Goal: Information Seeking & Learning: Learn about a topic

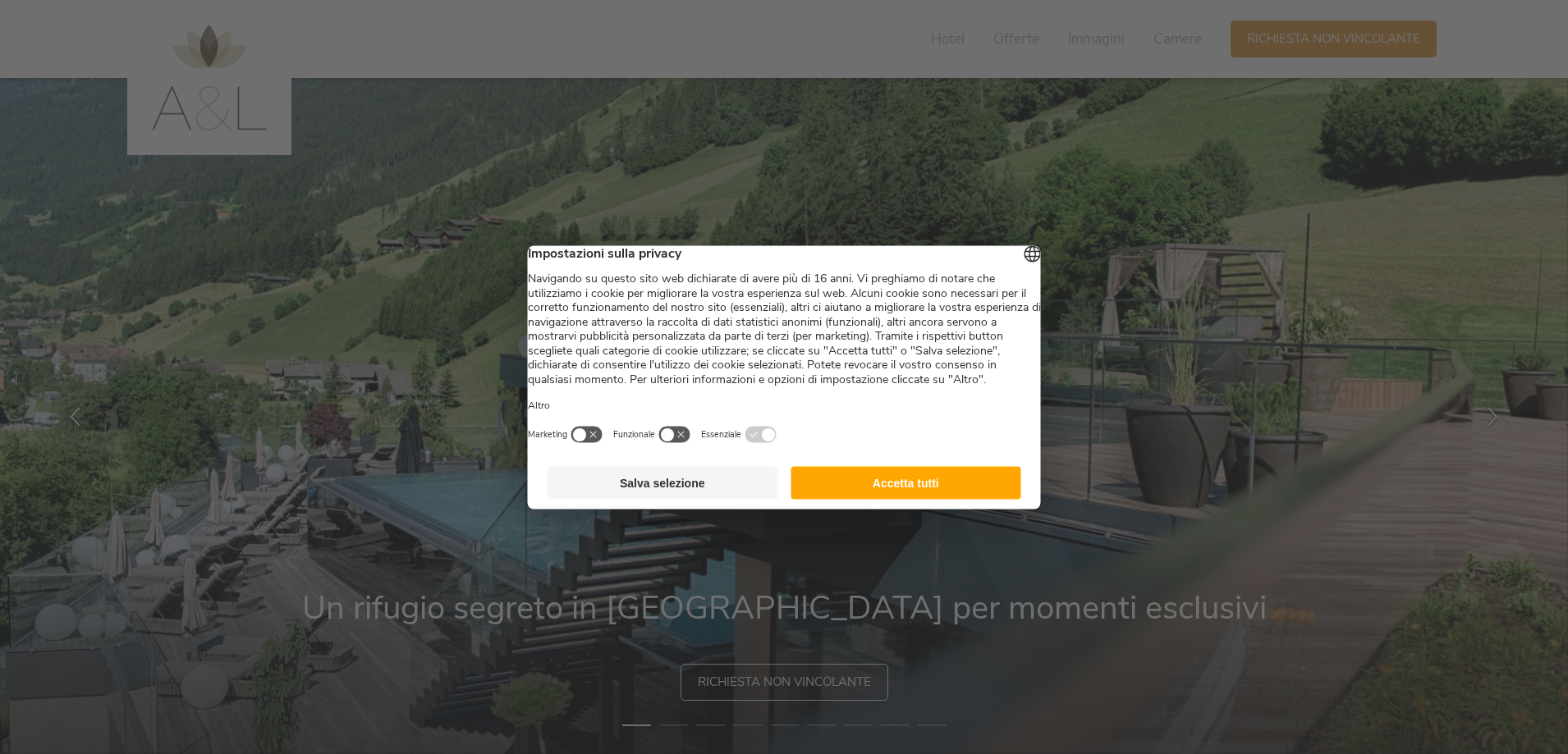
click at [898, 479] on footer "Salva selezione Accetta tutti" at bounding box center [784, 482] width 513 height 52
click at [882, 497] on button "Accetta tutti" at bounding box center [906, 482] width 231 height 33
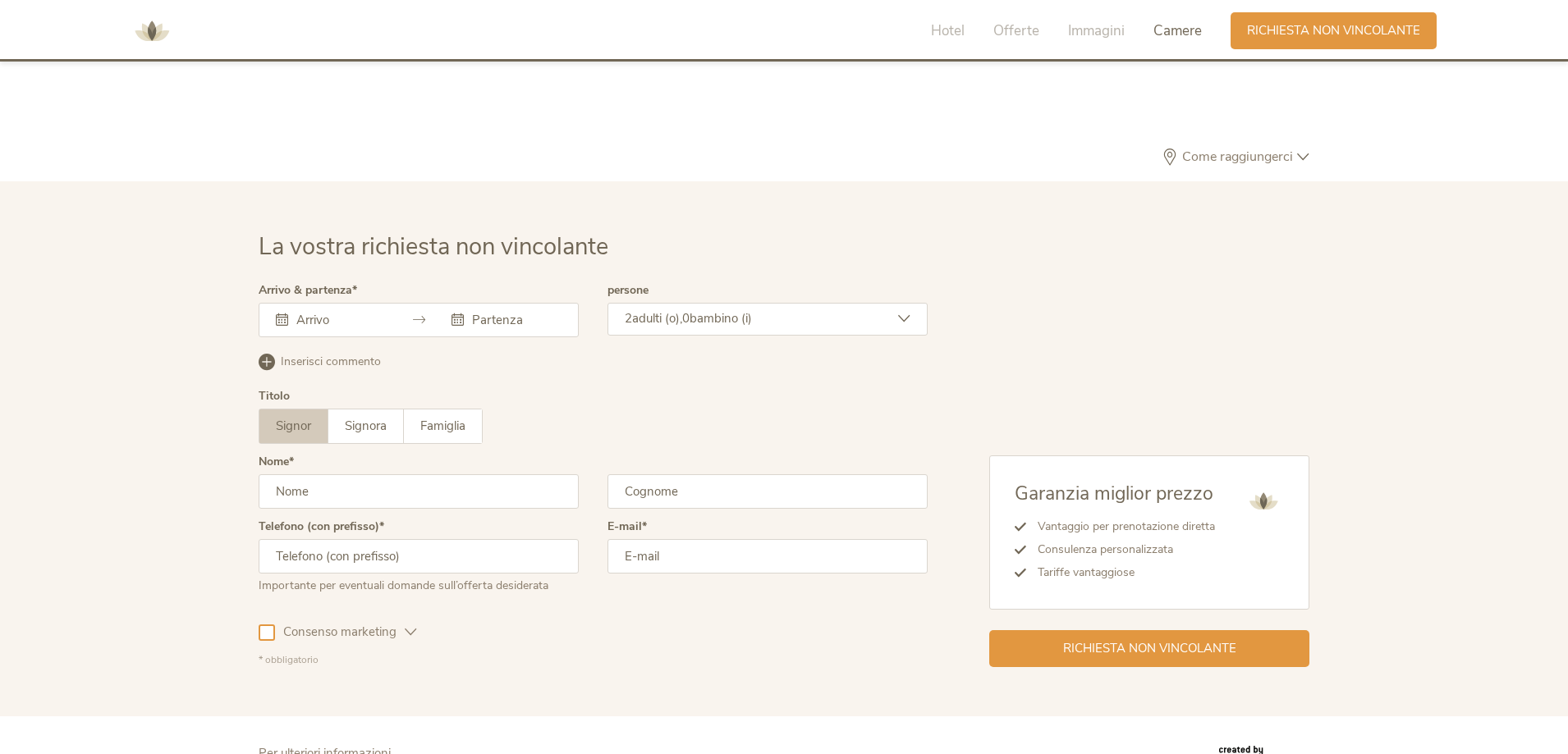
scroll to position [4946, 0]
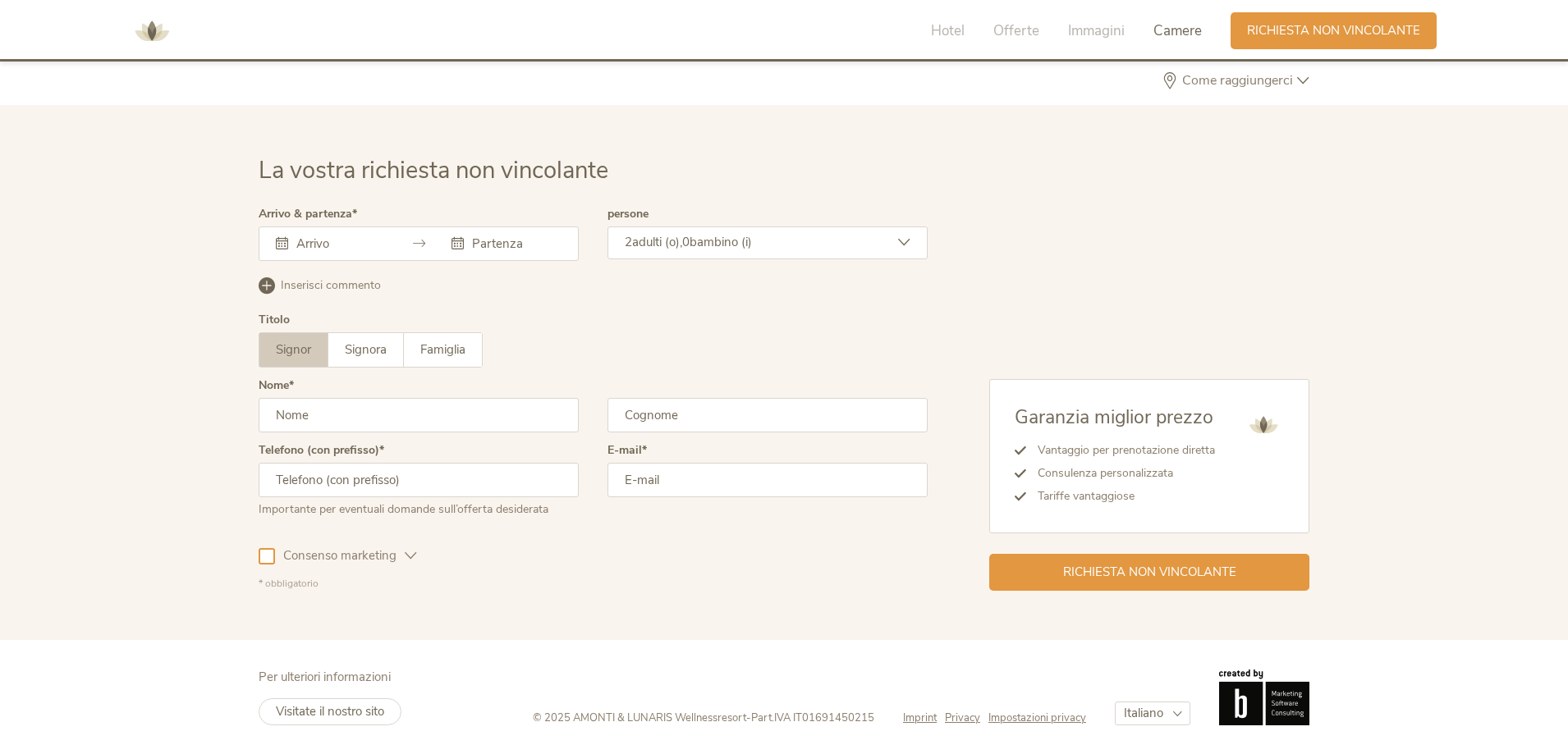
click at [1180, 710] on select "Deutsch Italiano English" at bounding box center [1152, 713] width 76 height 24
select select "/"
click at [1115, 702] on select "Deutsch Italiano English" at bounding box center [1152, 713] width 76 height 24
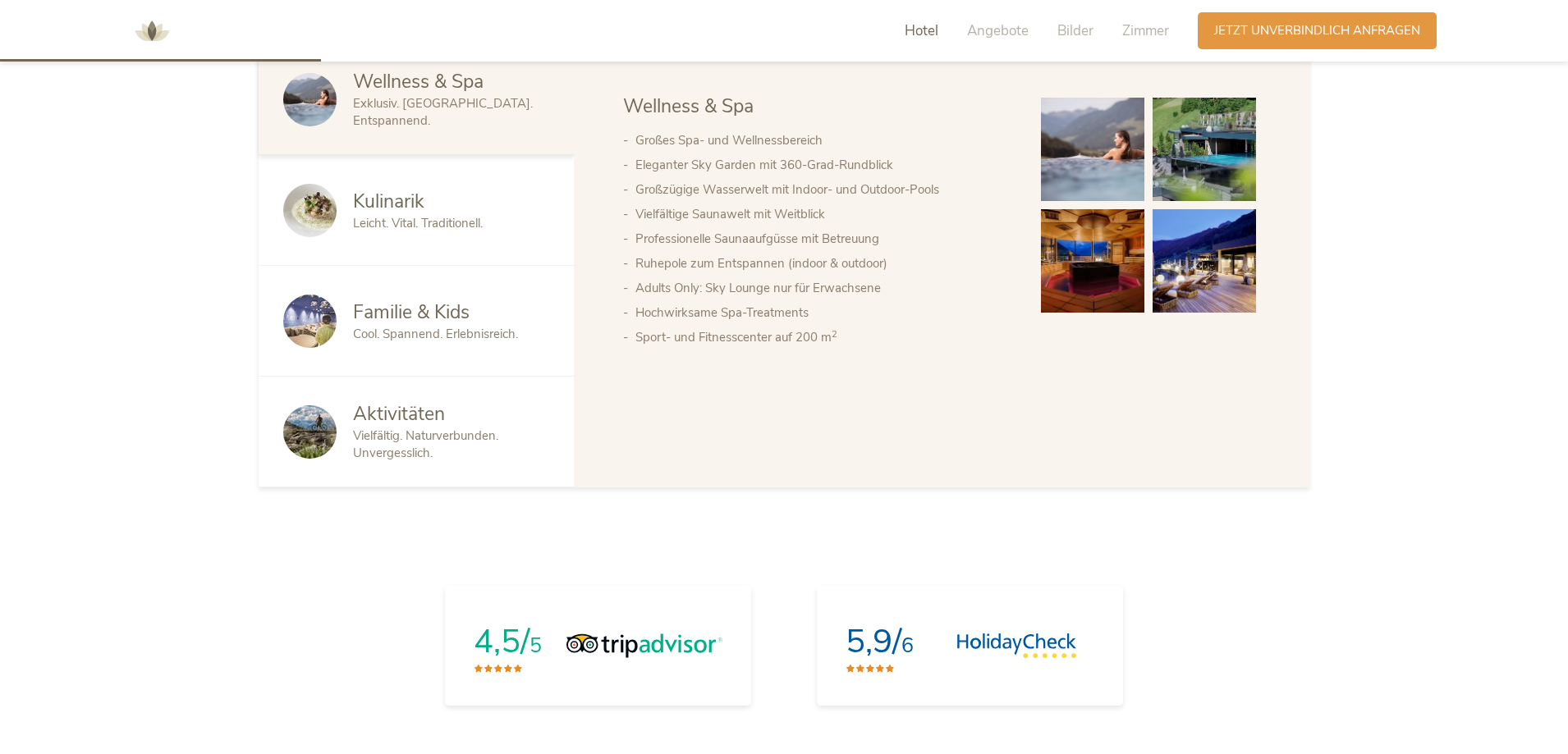
scroll to position [1068, 0]
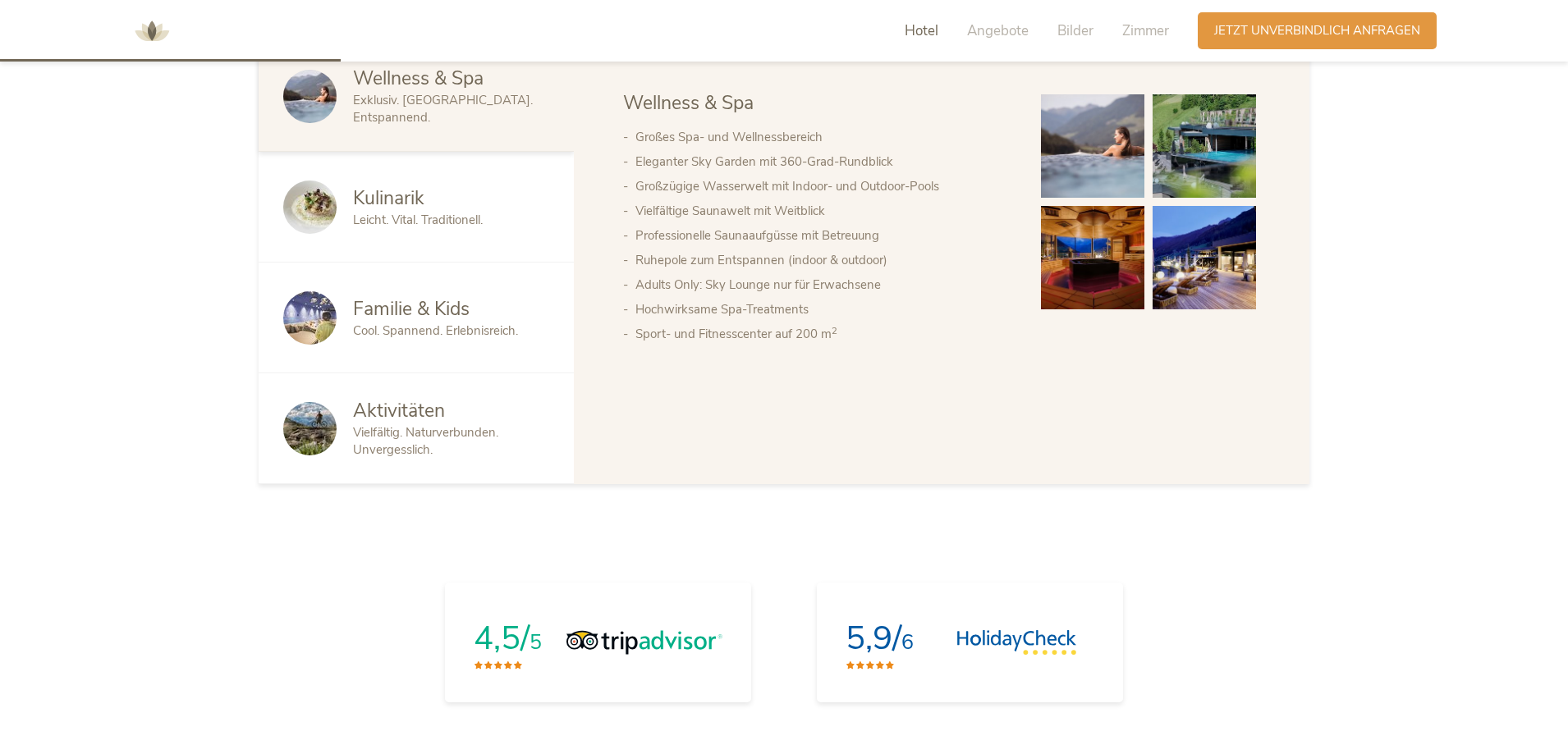
click at [394, 308] on span "Familie & Kids" at bounding box center [410, 309] width 116 height 26
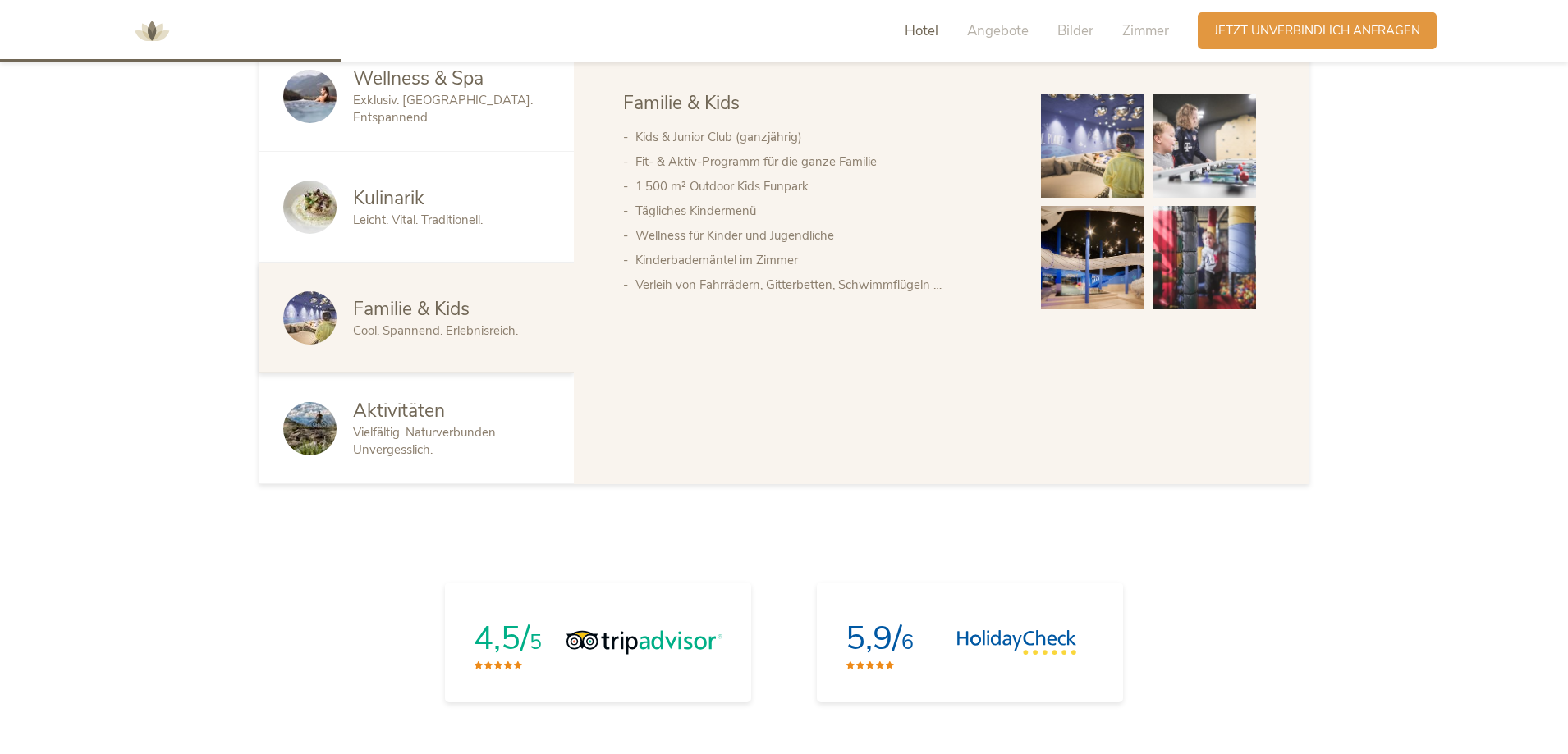
click at [392, 414] on span "Aktivitäten" at bounding box center [399, 410] width 92 height 26
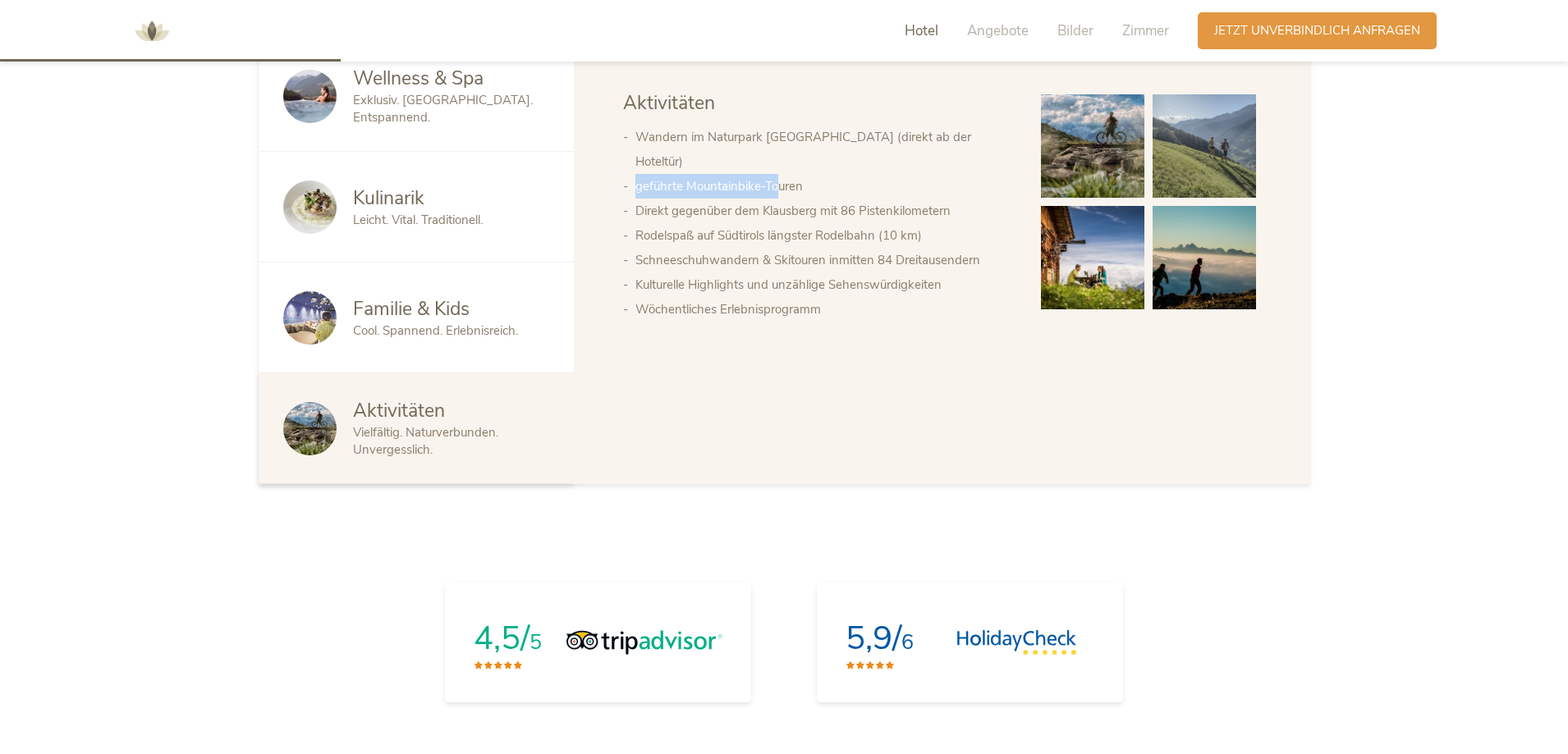
drag, startPoint x: 634, startPoint y: 163, endPoint x: 776, endPoint y: 161, distance: 142.0
click at [776, 161] on ul "Wandern im Naturpark [GEOGRAPHIC_DATA] (direkt ab der Hoteltür) geführte Mounta…" at bounding box center [816, 223] width 386 height 197
click at [662, 199] on li "Direkt gegenüber dem Klausberg mit 86 Pistenkilometern" at bounding box center [822, 211] width 373 height 25
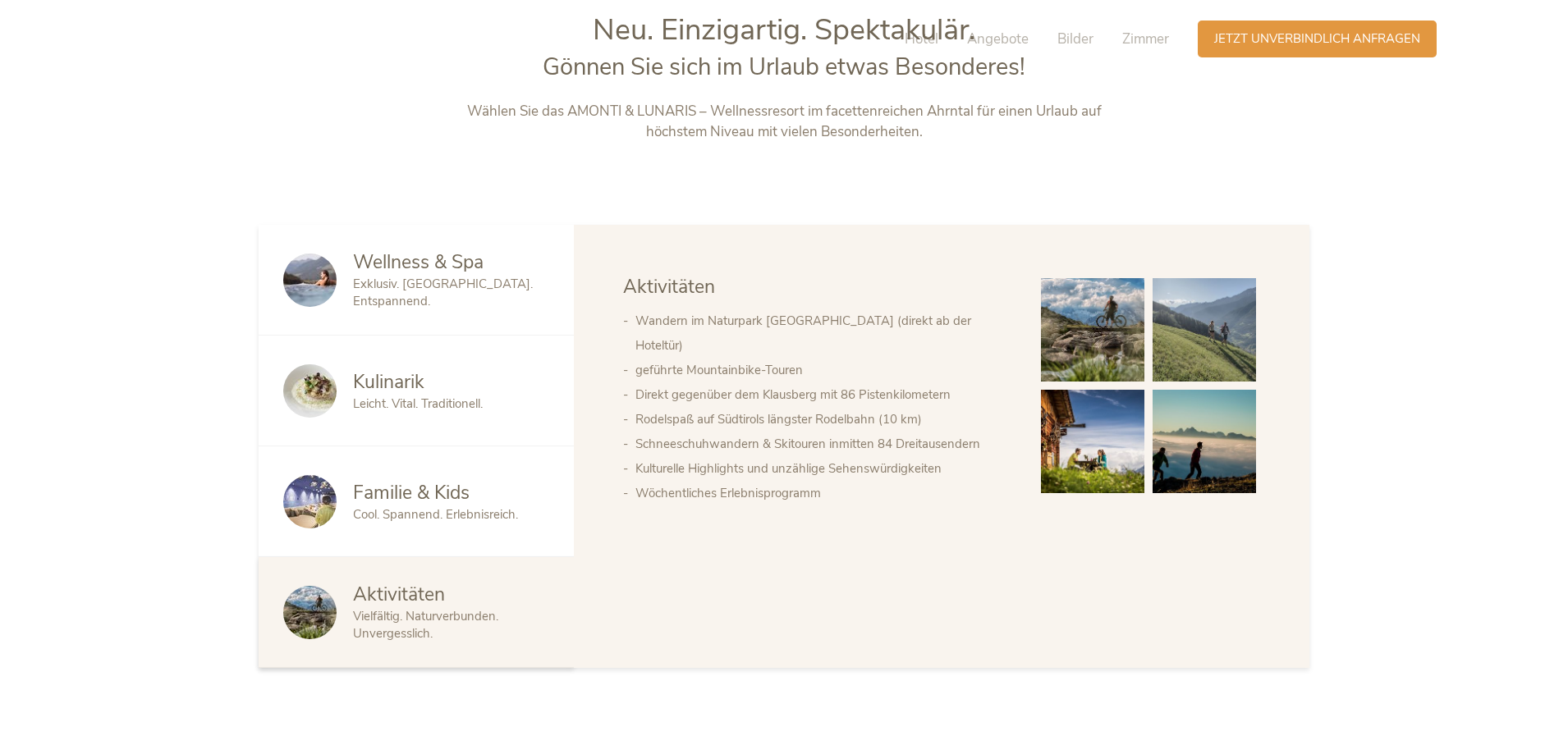
scroll to position [0, 0]
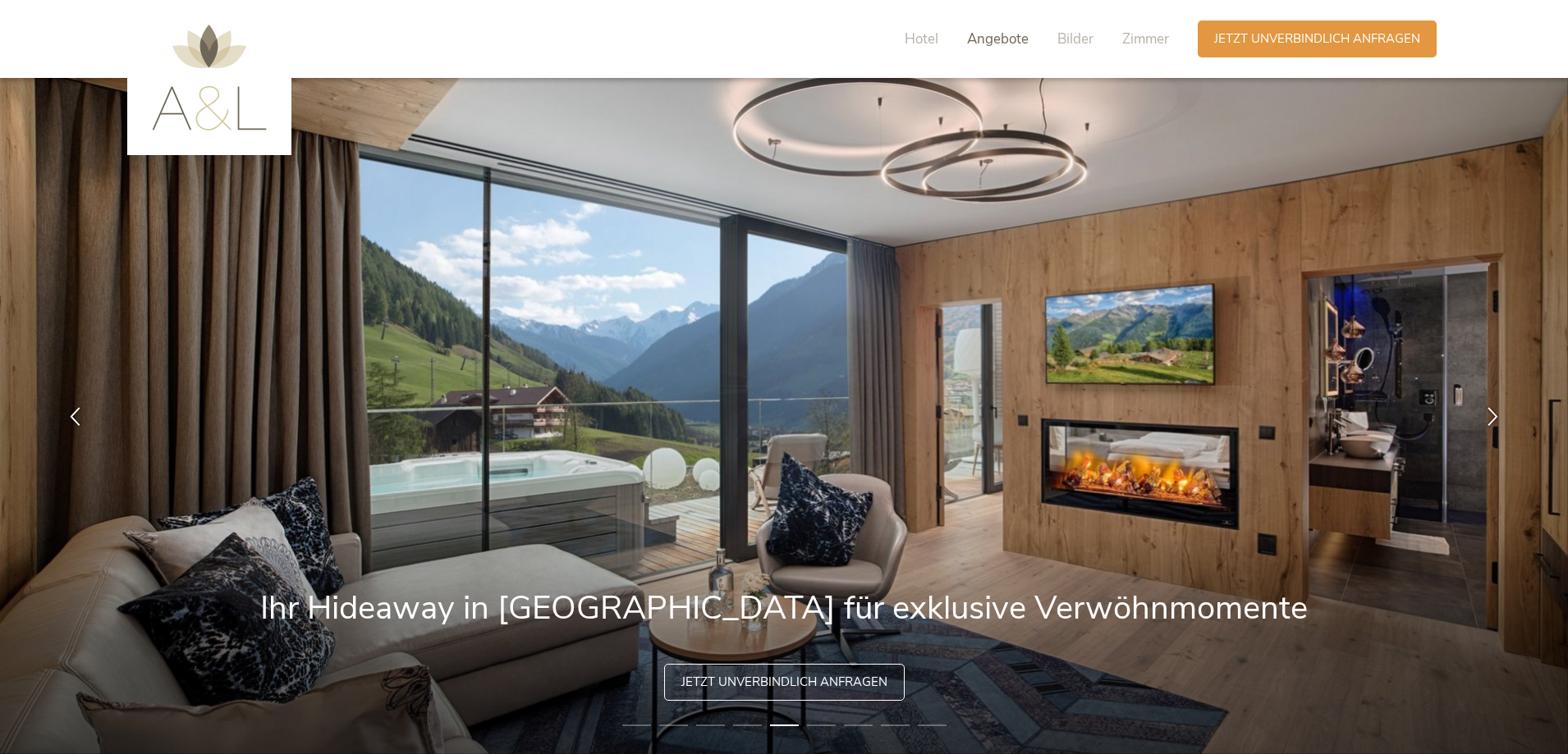
click at [1011, 47] on span "Angebote" at bounding box center [998, 38] width 61 height 19
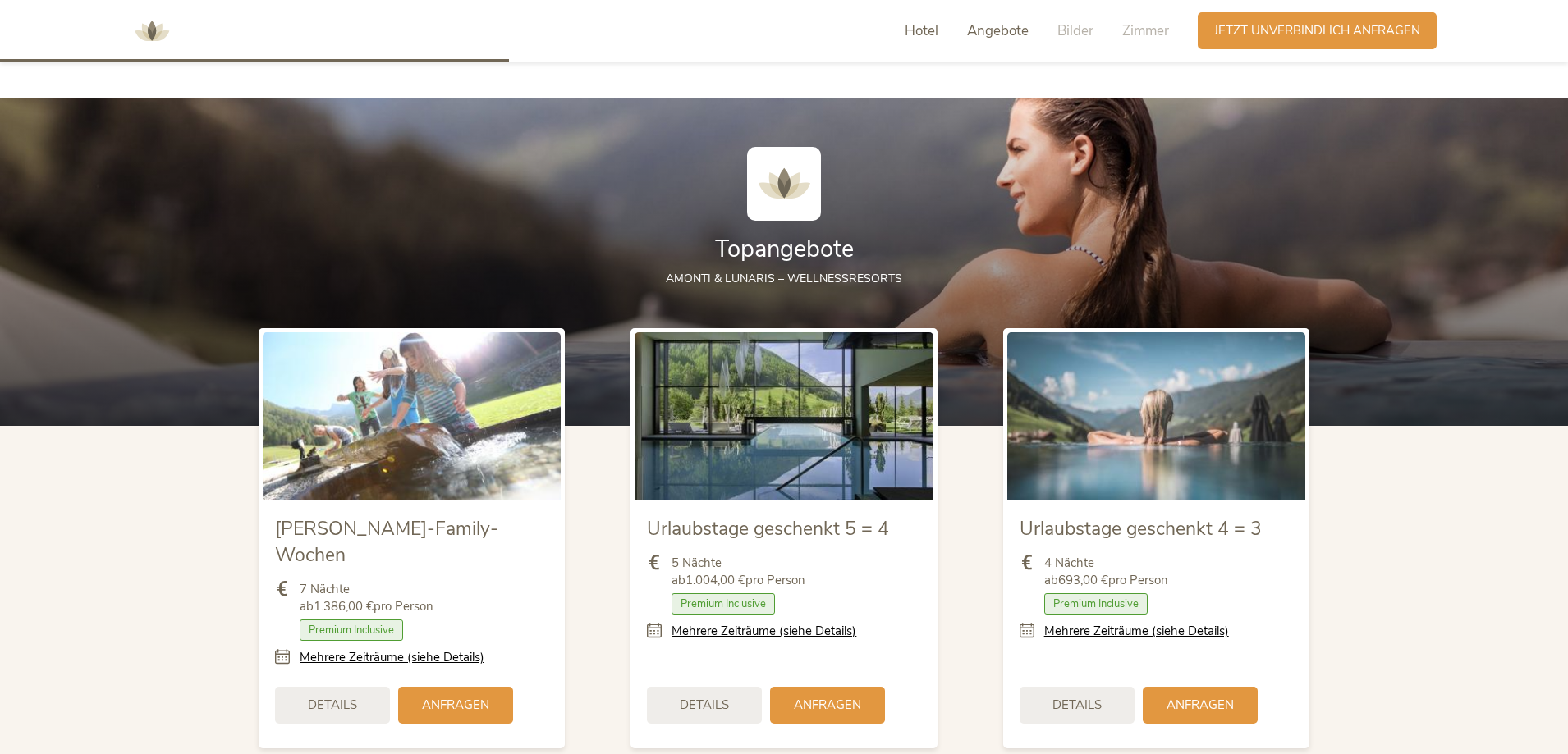
scroll to position [1786, 0]
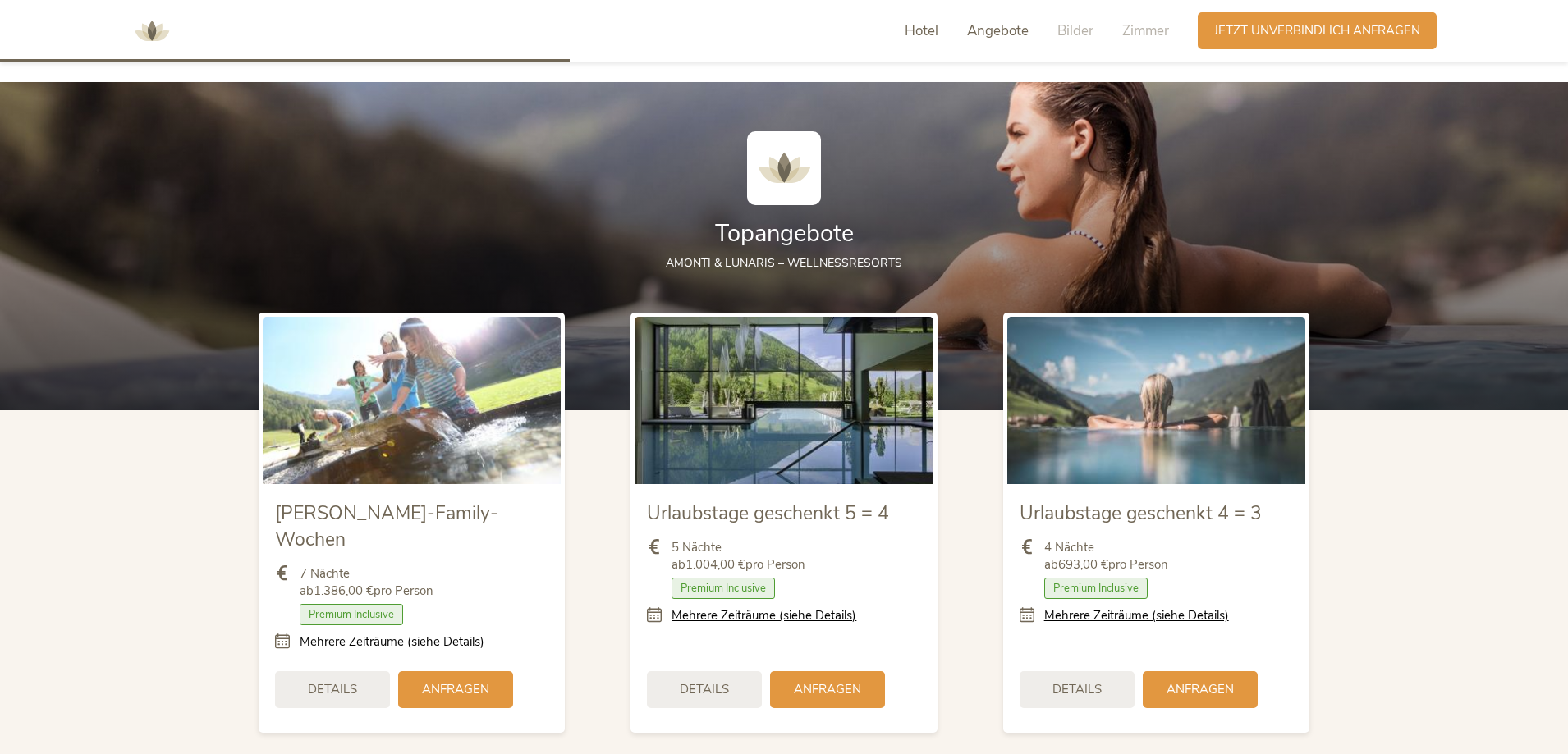
click at [933, 28] on span "Hotel" at bounding box center [922, 30] width 34 height 19
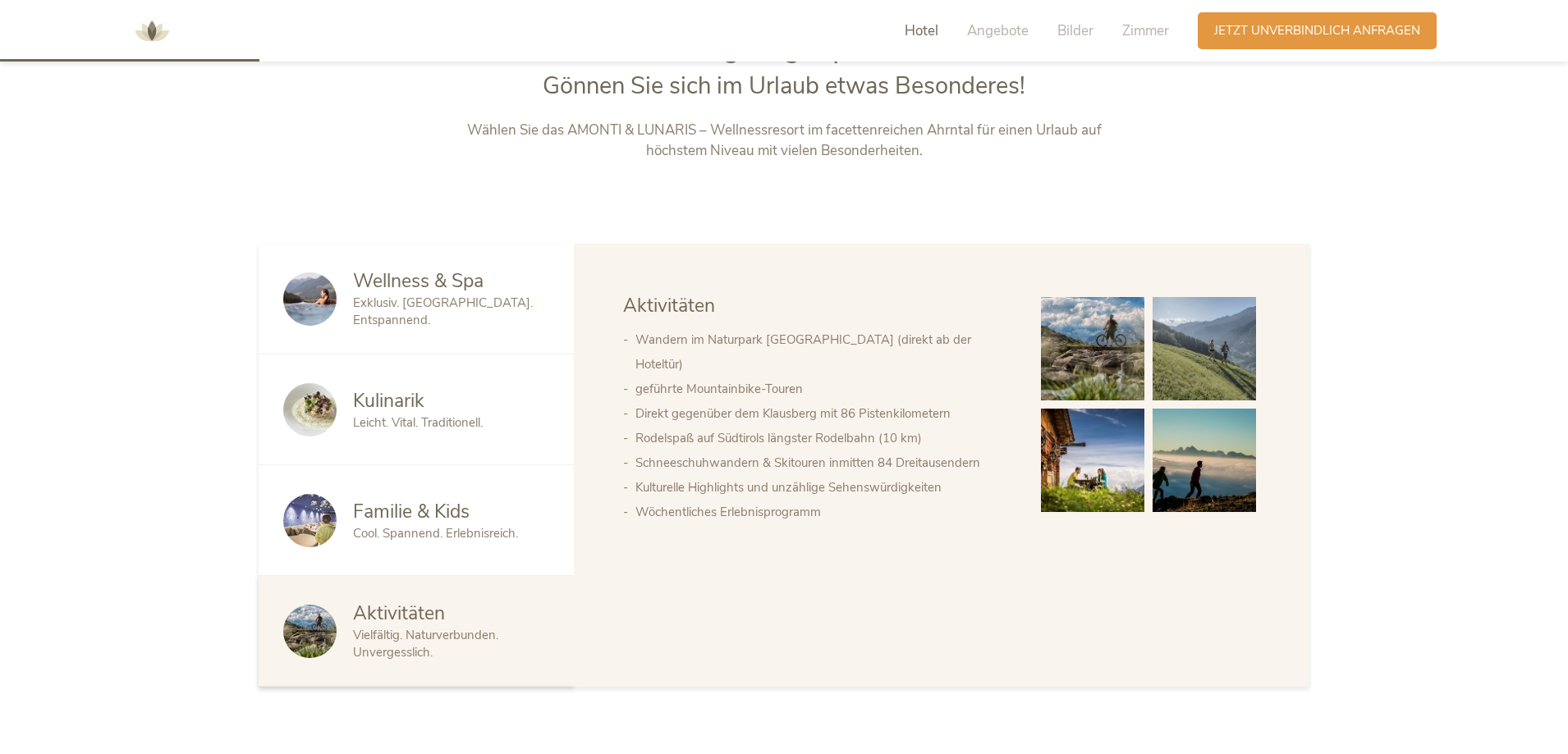
scroll to position [893, 0]
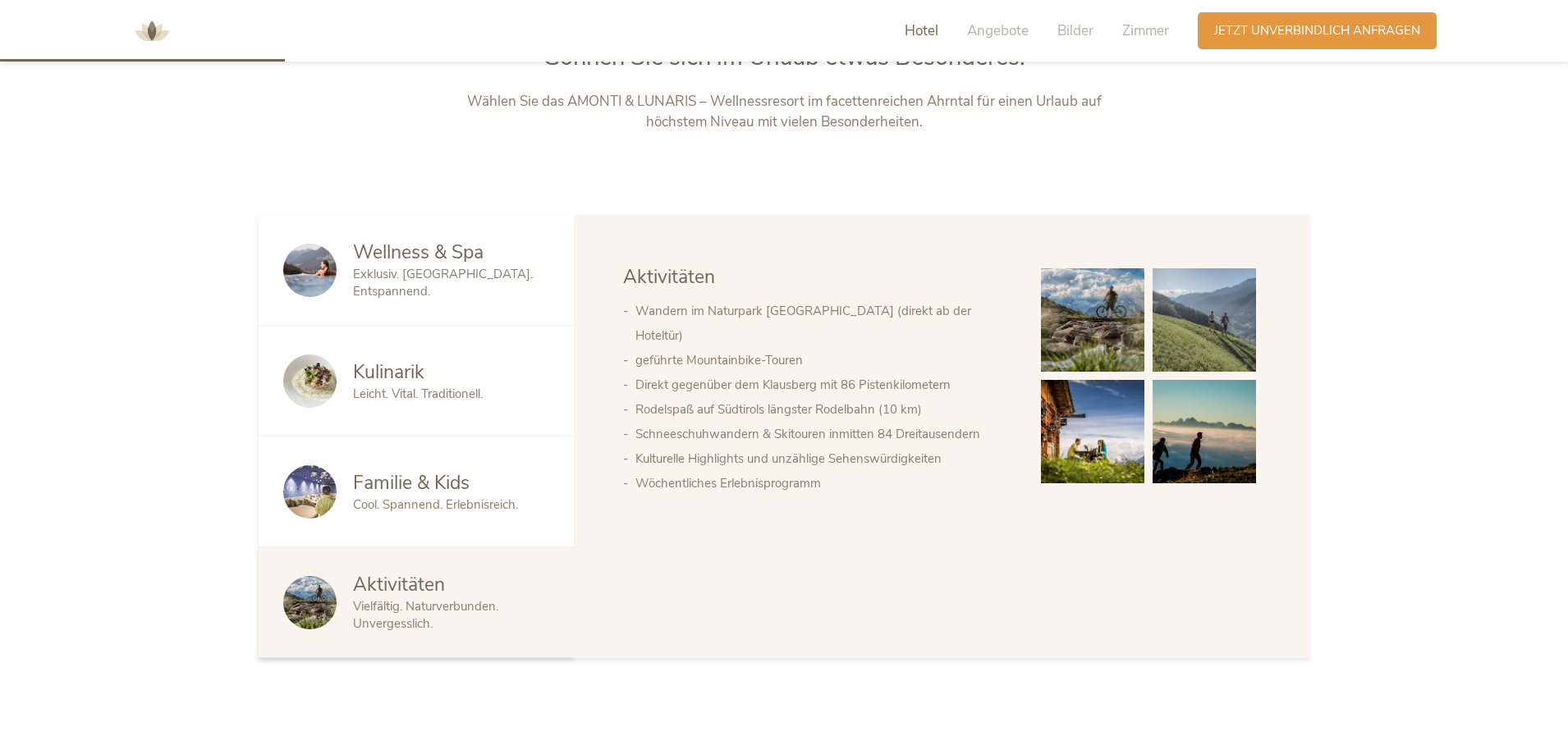
click at [428, 275] on span "Exklusiv. [GEOGRAPHIC_DATA]. Entspannend." at bounding box center [442, 282] width 179 height 34
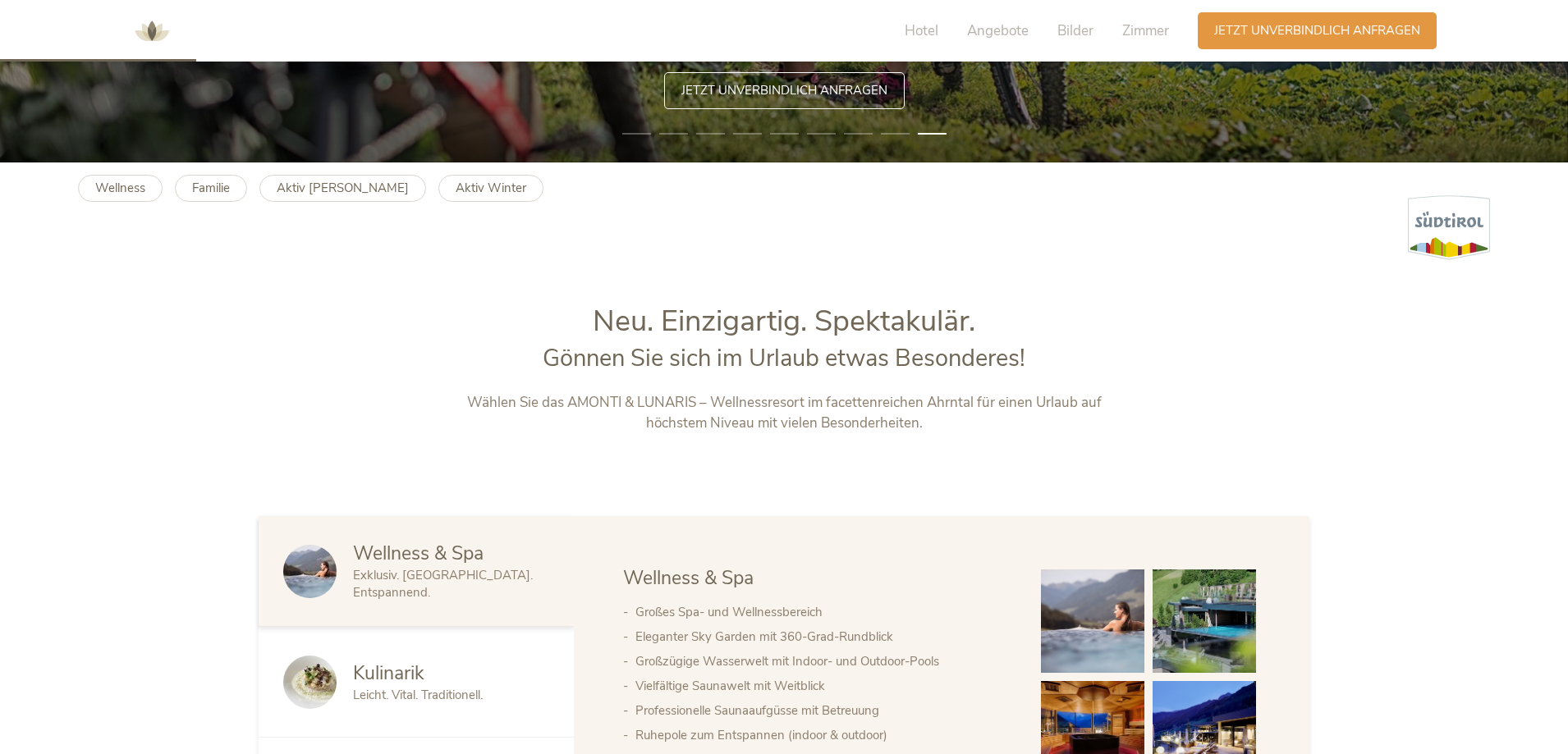
scroll to position [565, 0]
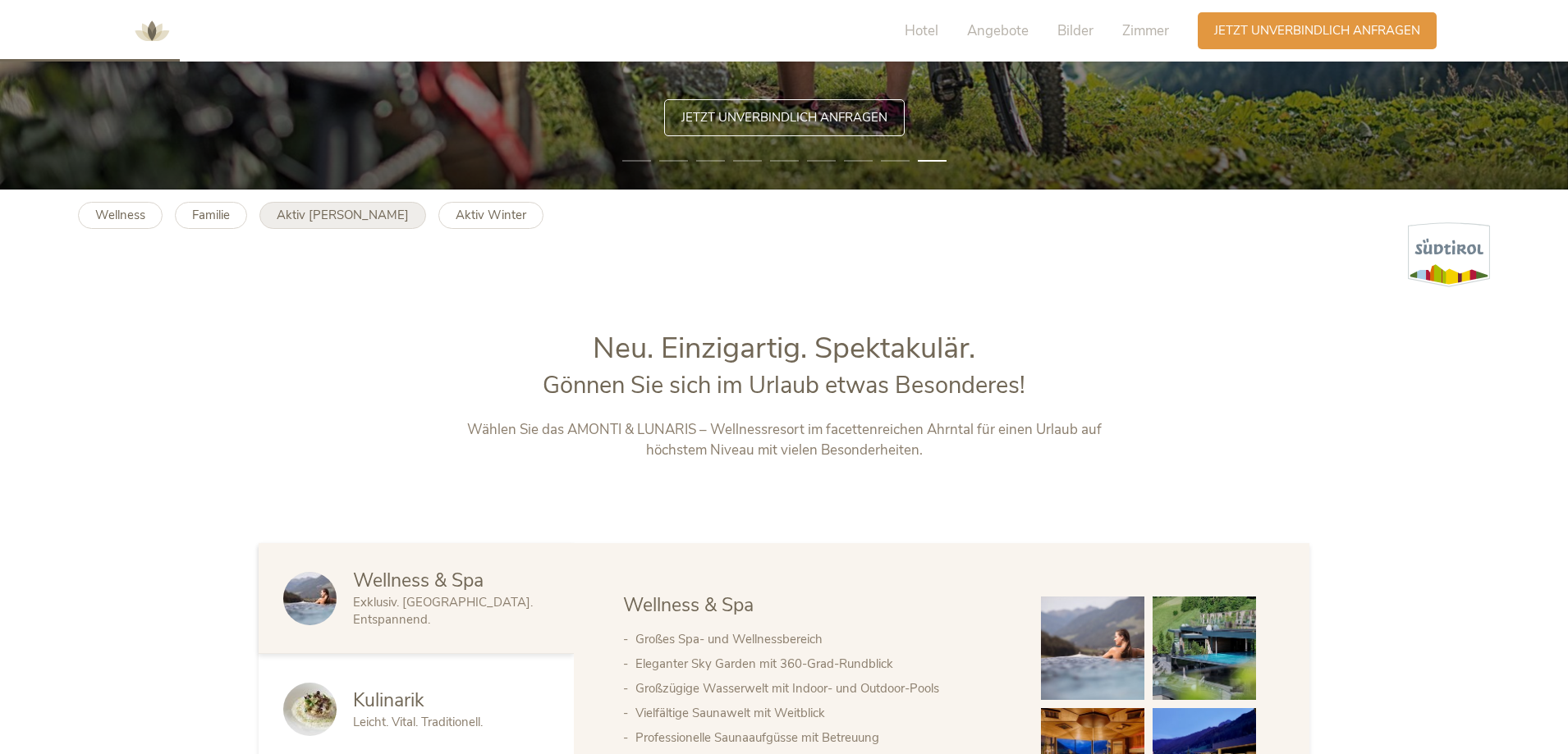
click at [345, 216] on b "Aktiv [PERSON_NAME]" at bounding box center [342, 215] width 132 height 16
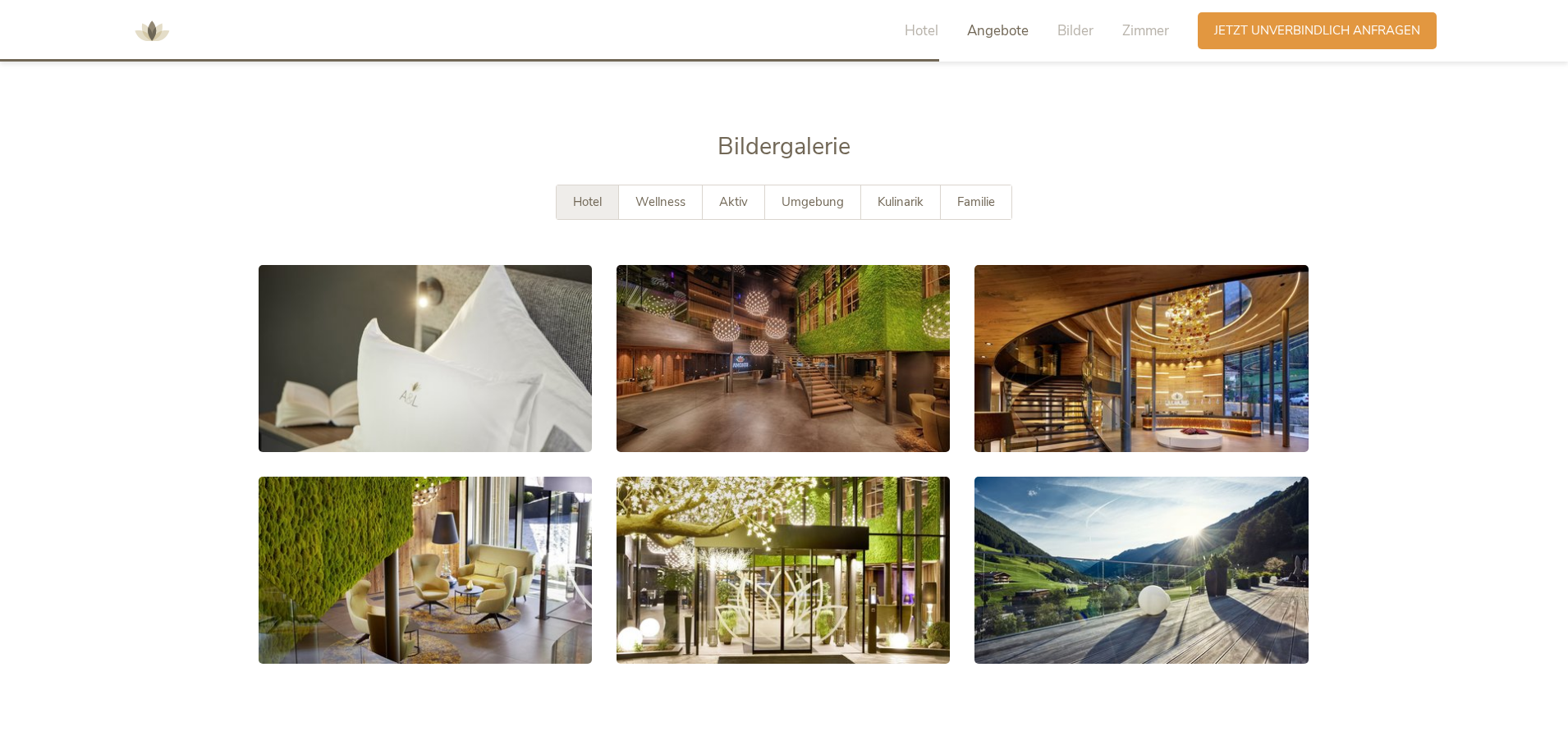
scroll to position [2956, 0]
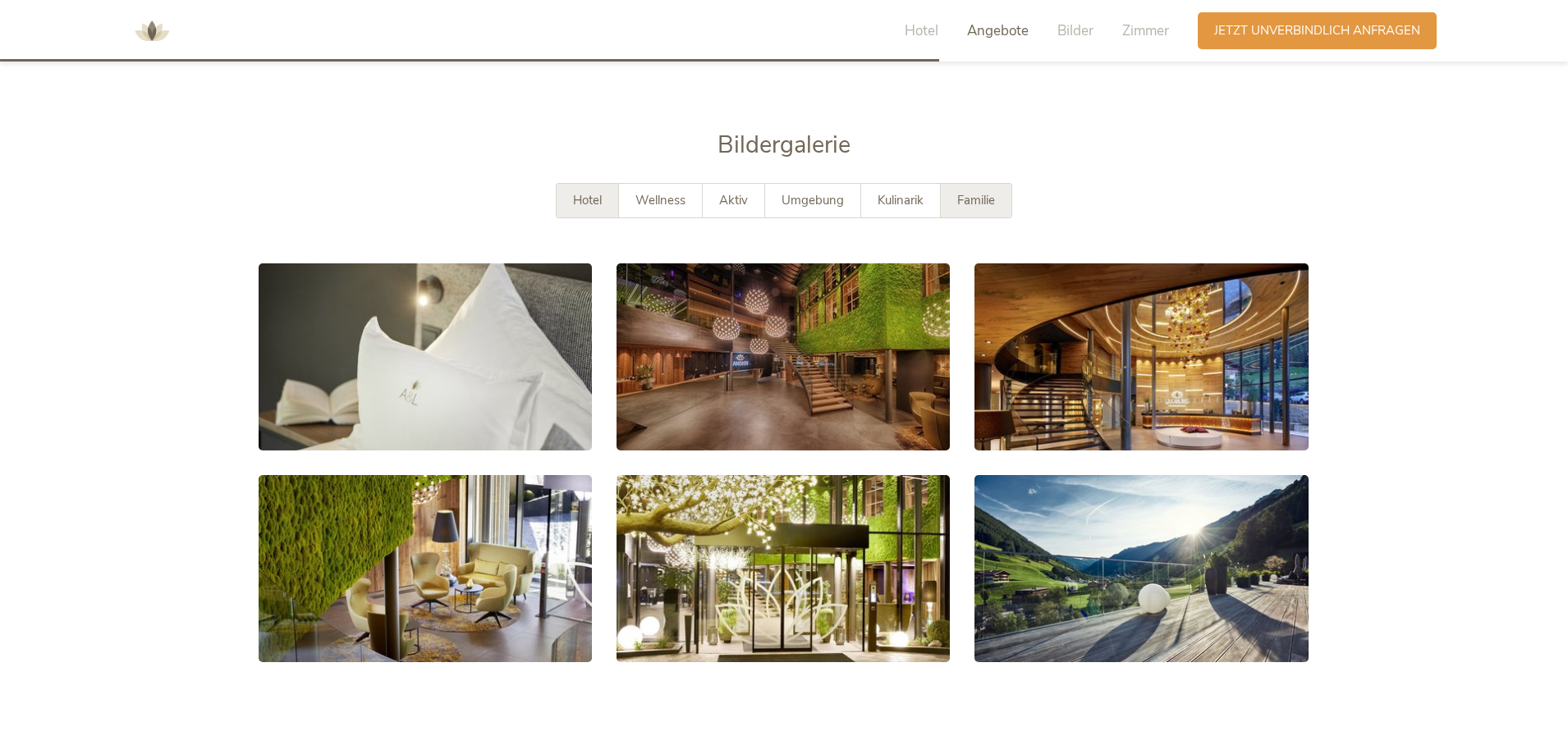
click at [989, 192] on span "Familie" at bounding box center [976, 200] width 38 height 16
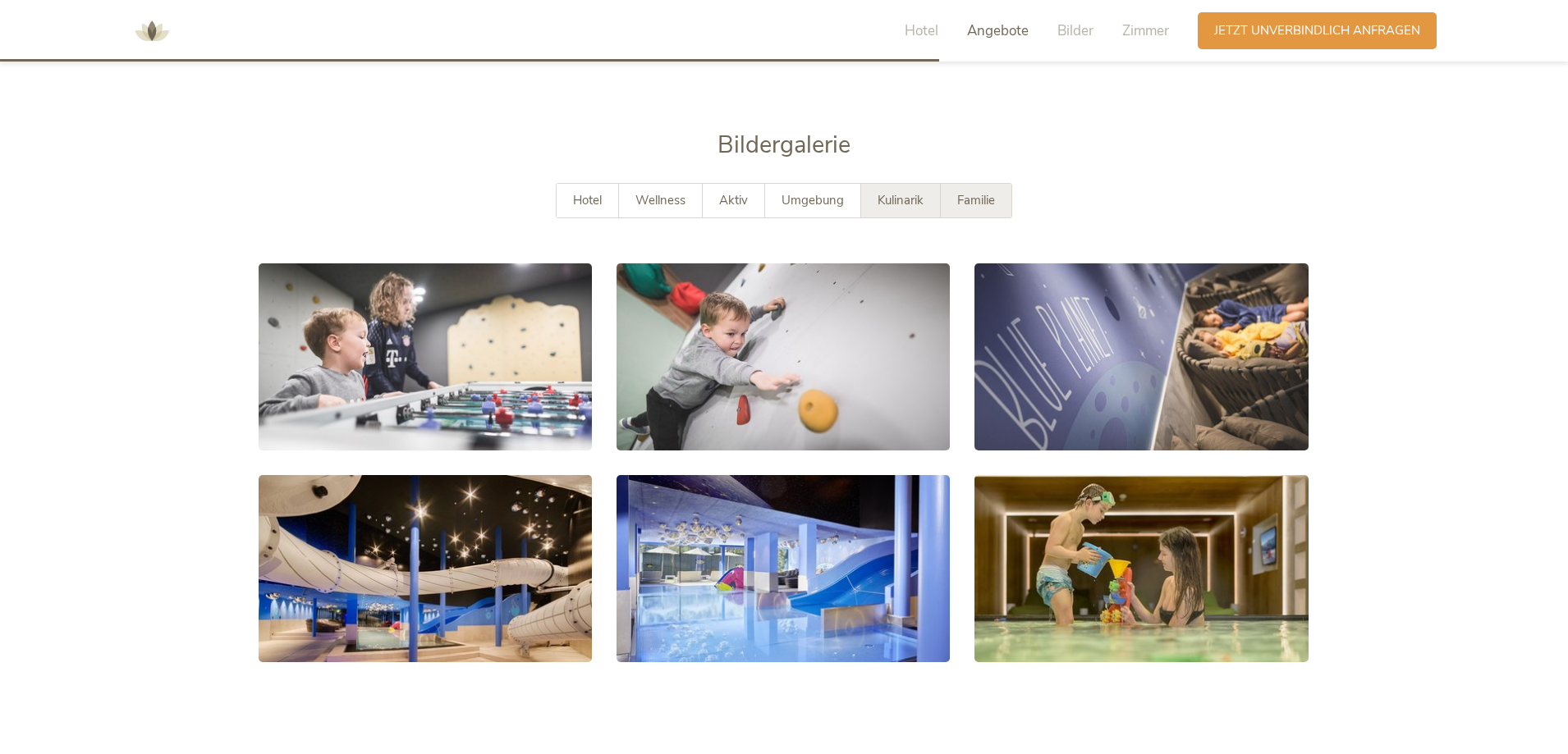
click at [915, 192] on span "Kulinarik" at bounding box center [901, 200] width 46 height 16
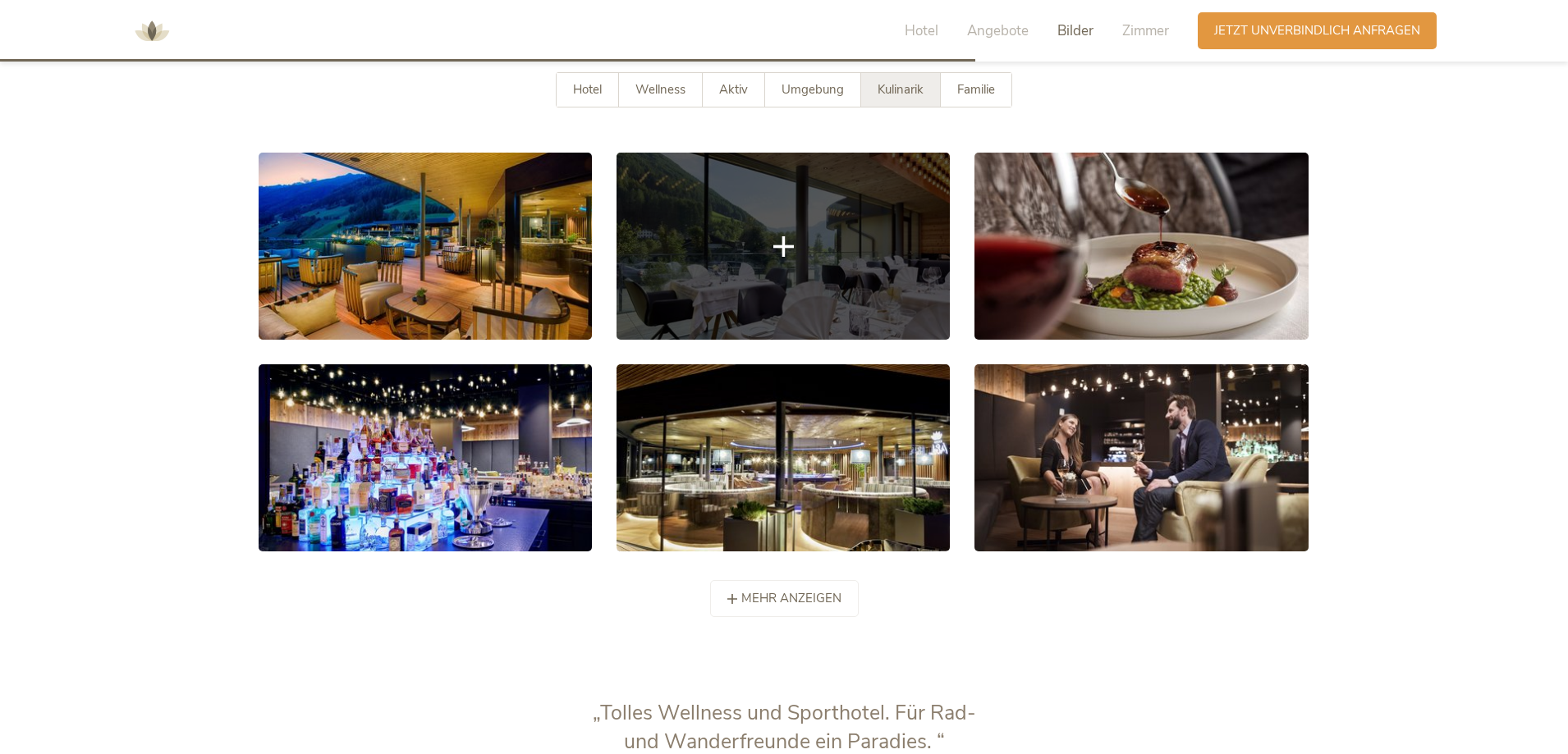
scroll to position [3037, 0]
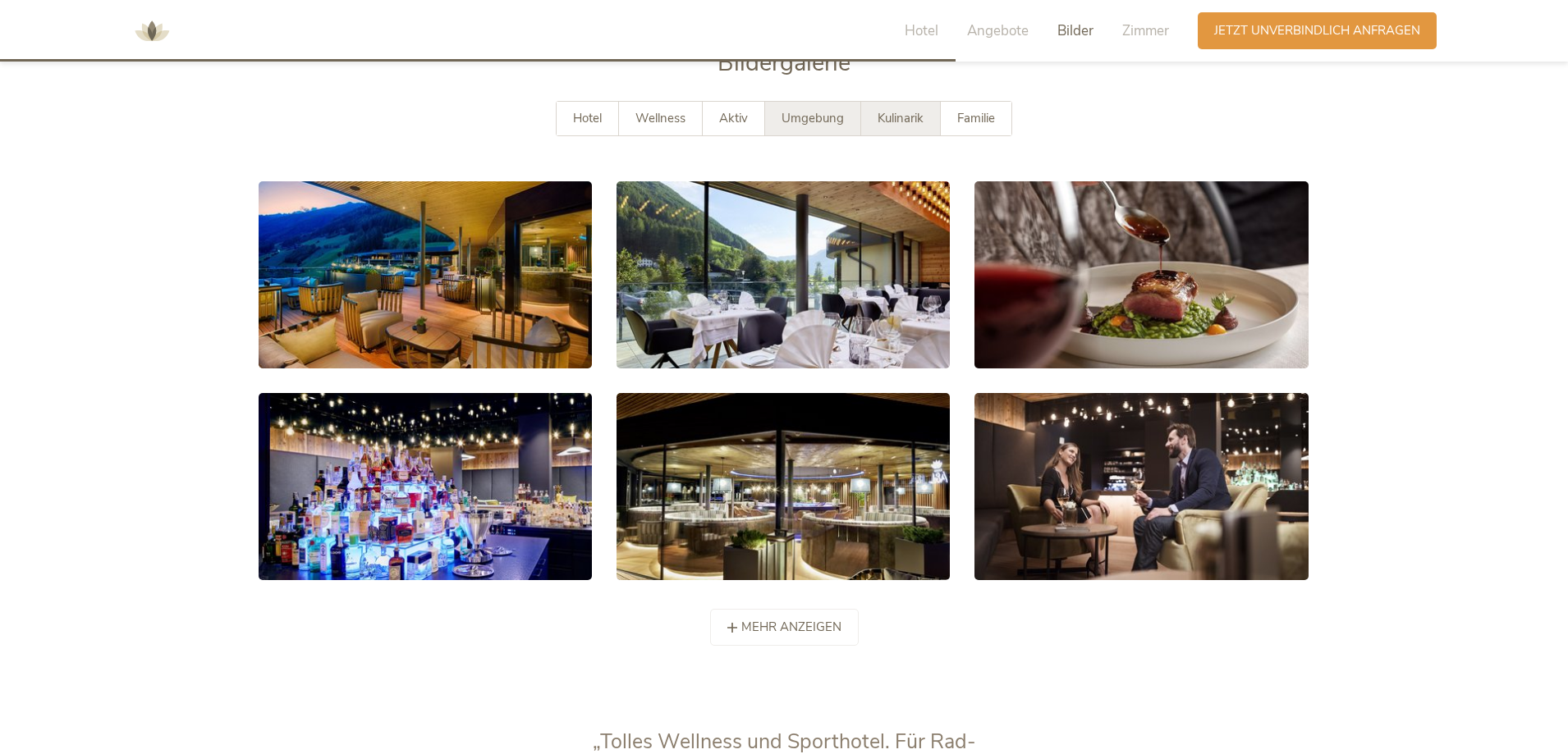
click at [809, 110] on span "Umgebung" at bounding box center [813, 118] width 62 height 16
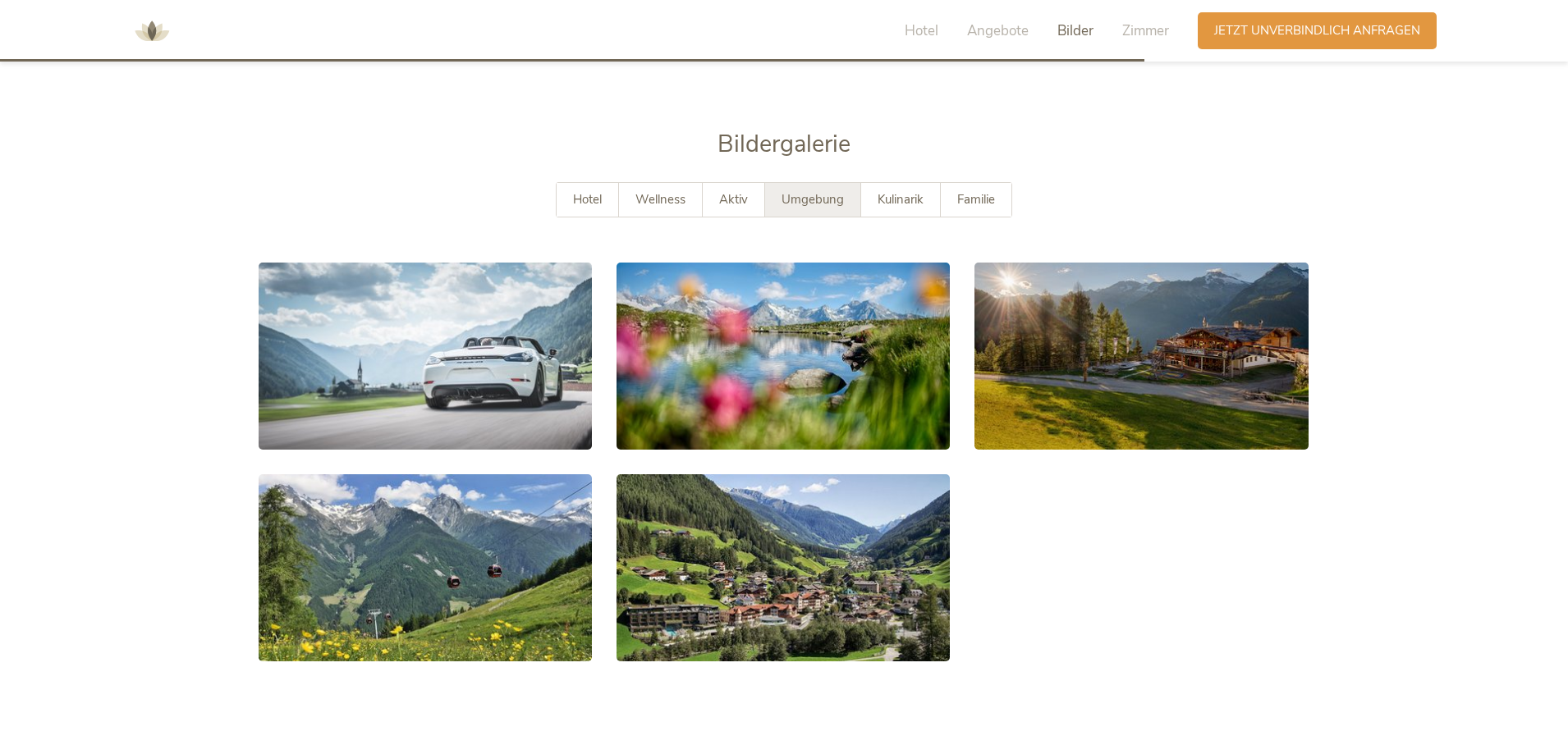
scroll to position [2956, 0]
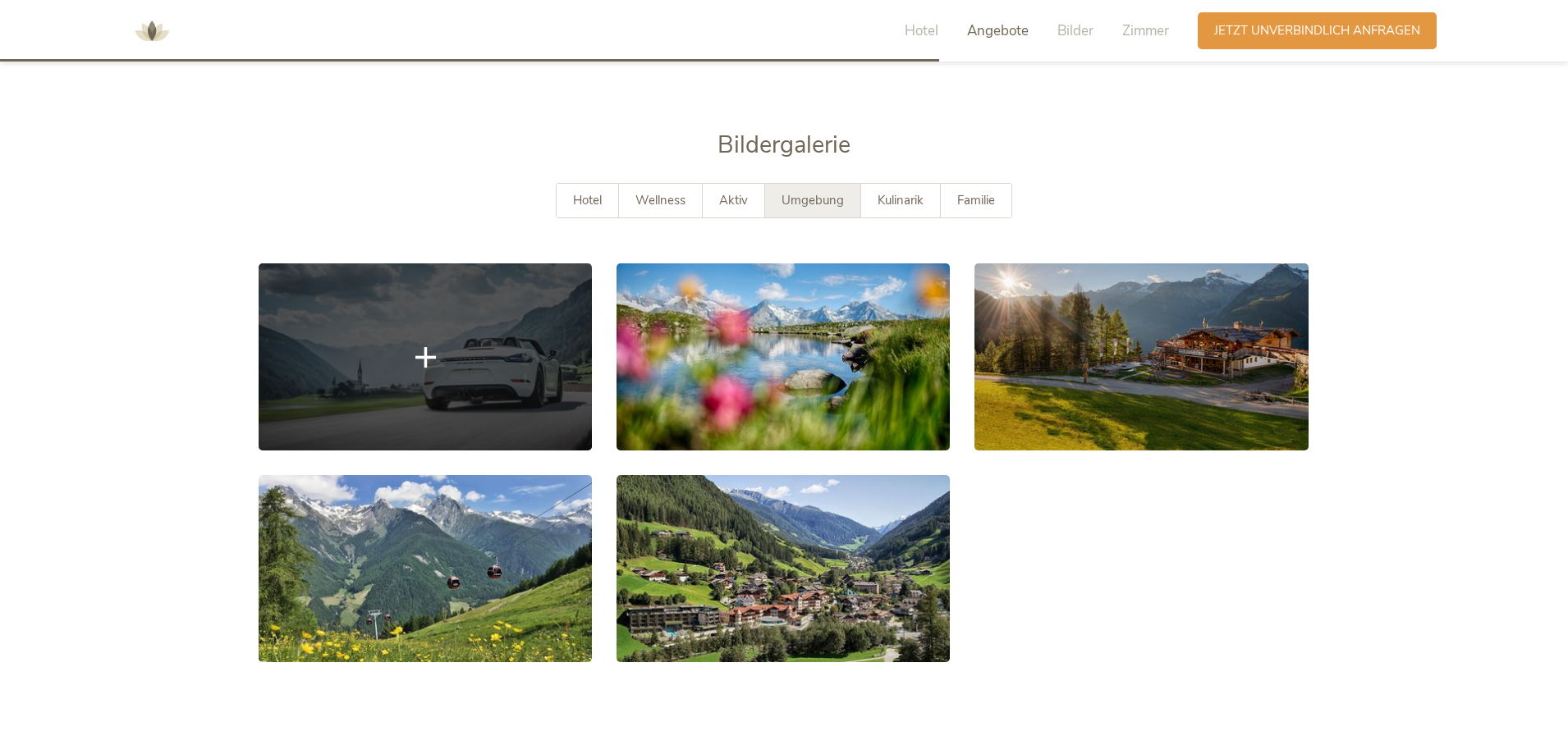
click at [451, 390] on link at bounding box center [425, 357] width 333 height 187
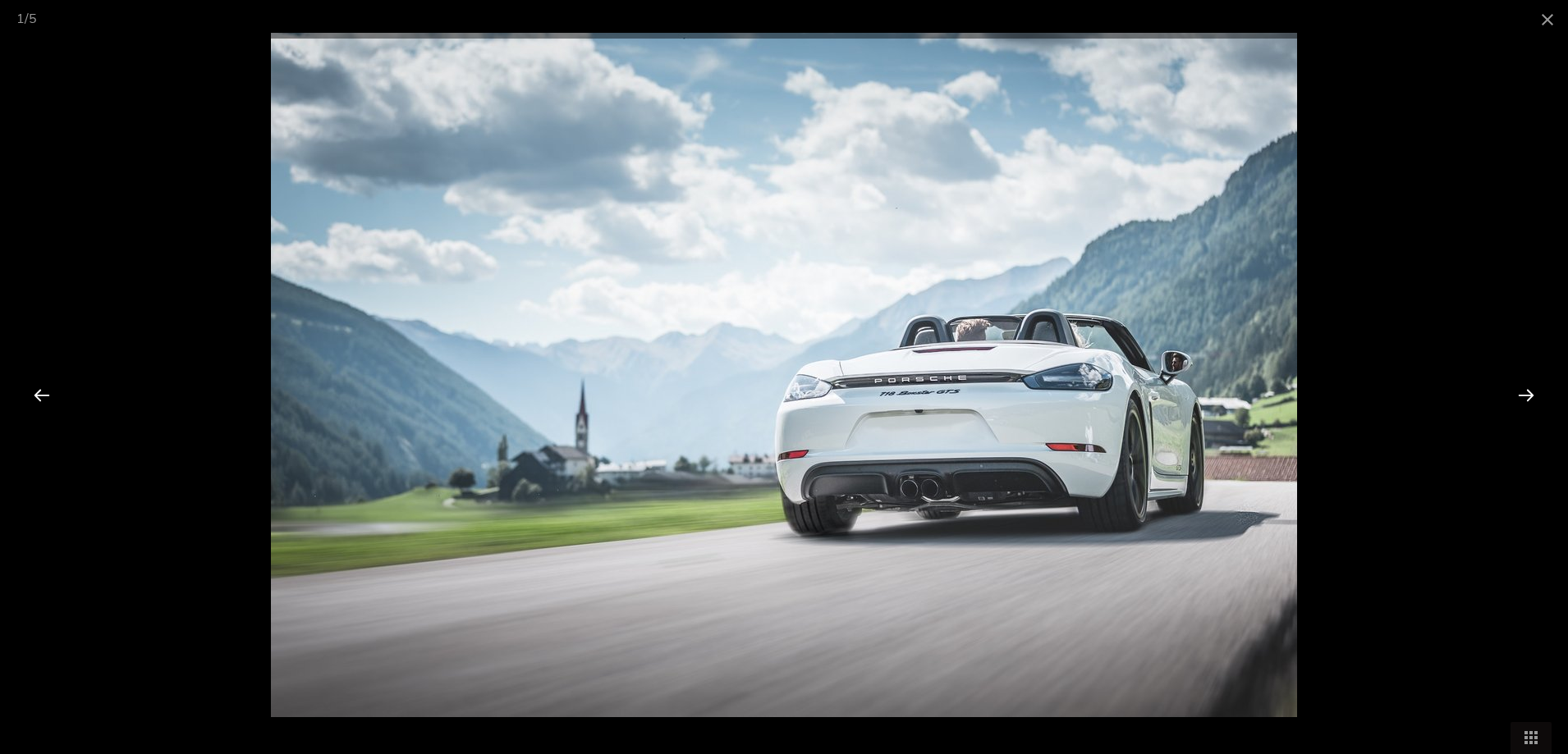
click at [1508, 390] on div at bounding box center [1526, 394] width 51 height 51
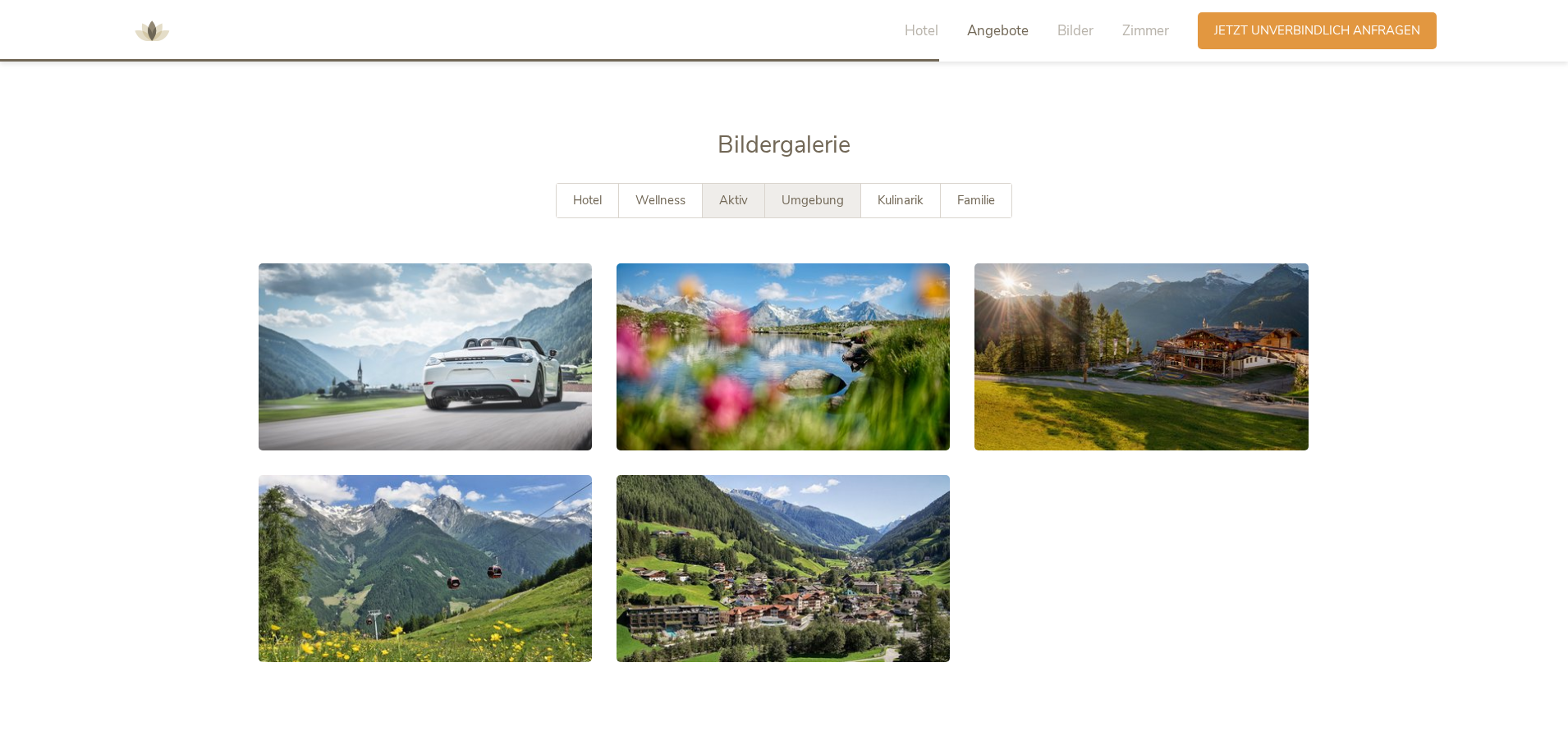
click at [717, 184] on div "Aktiv" at bounding box center [734, 201] width 62 height 34
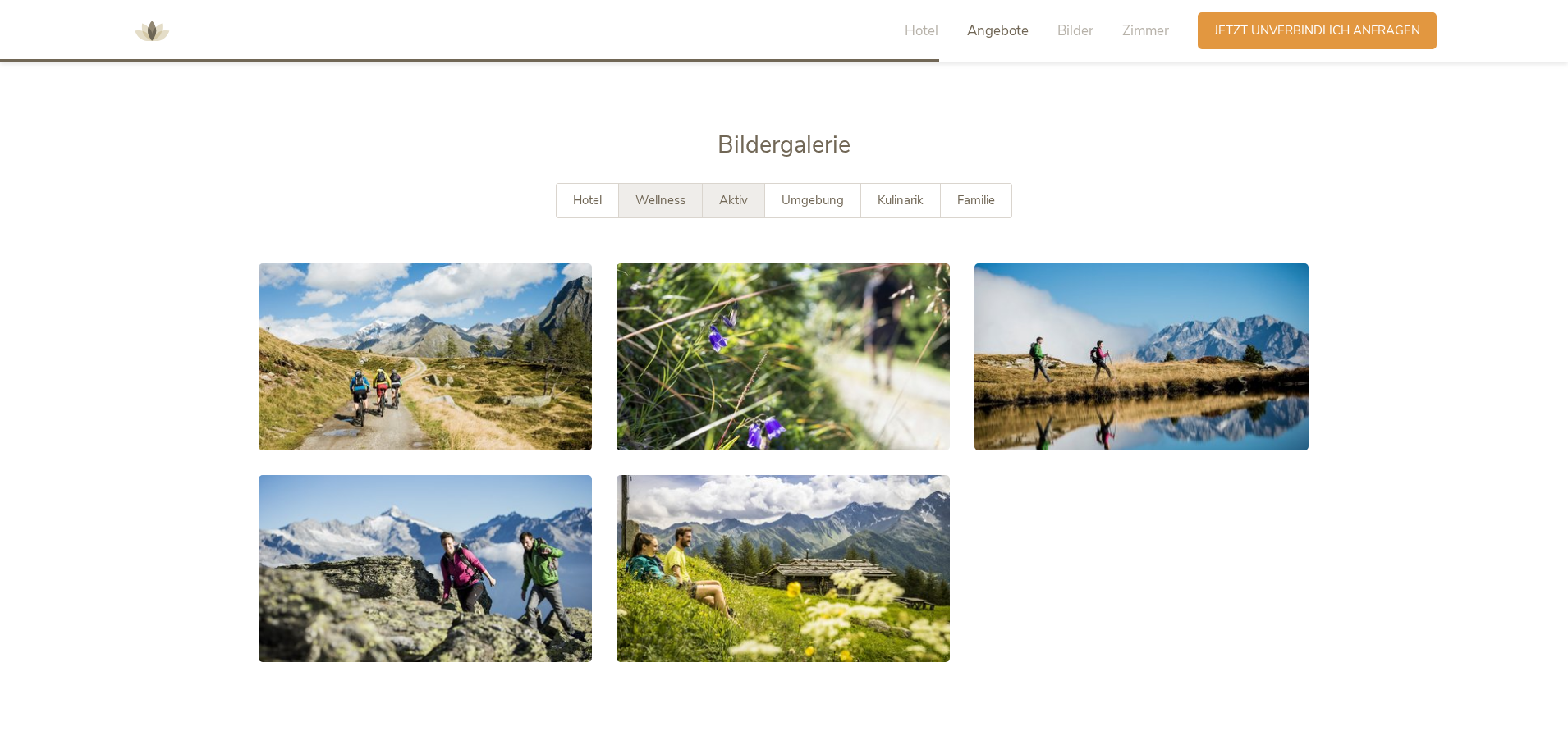
click at [673, 192] on span "Wellness" at bounding box center [660, 200] width 50 height 16
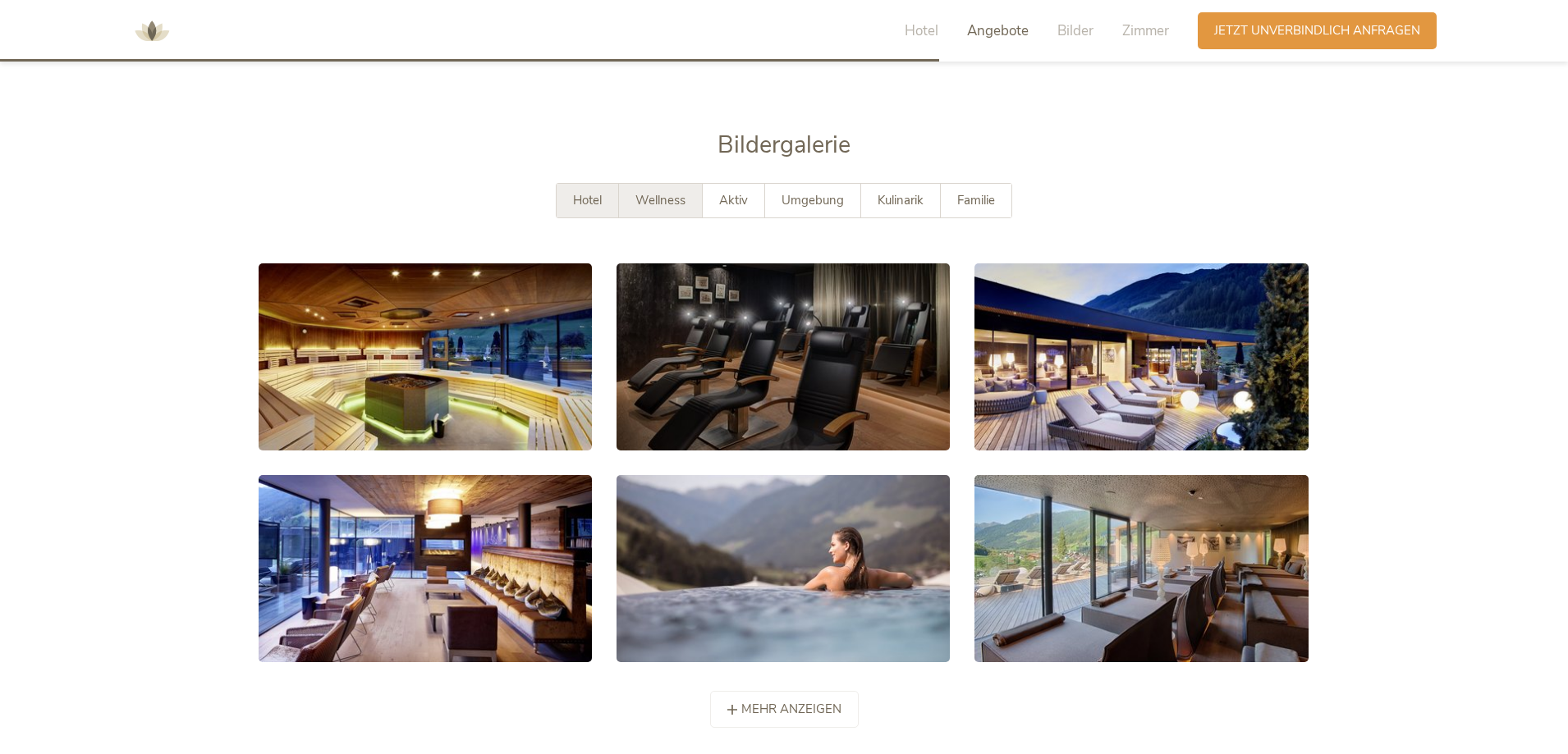
click at [592, 192] on span "Hotel" at bounding box center [587, 200] width 28 height 16
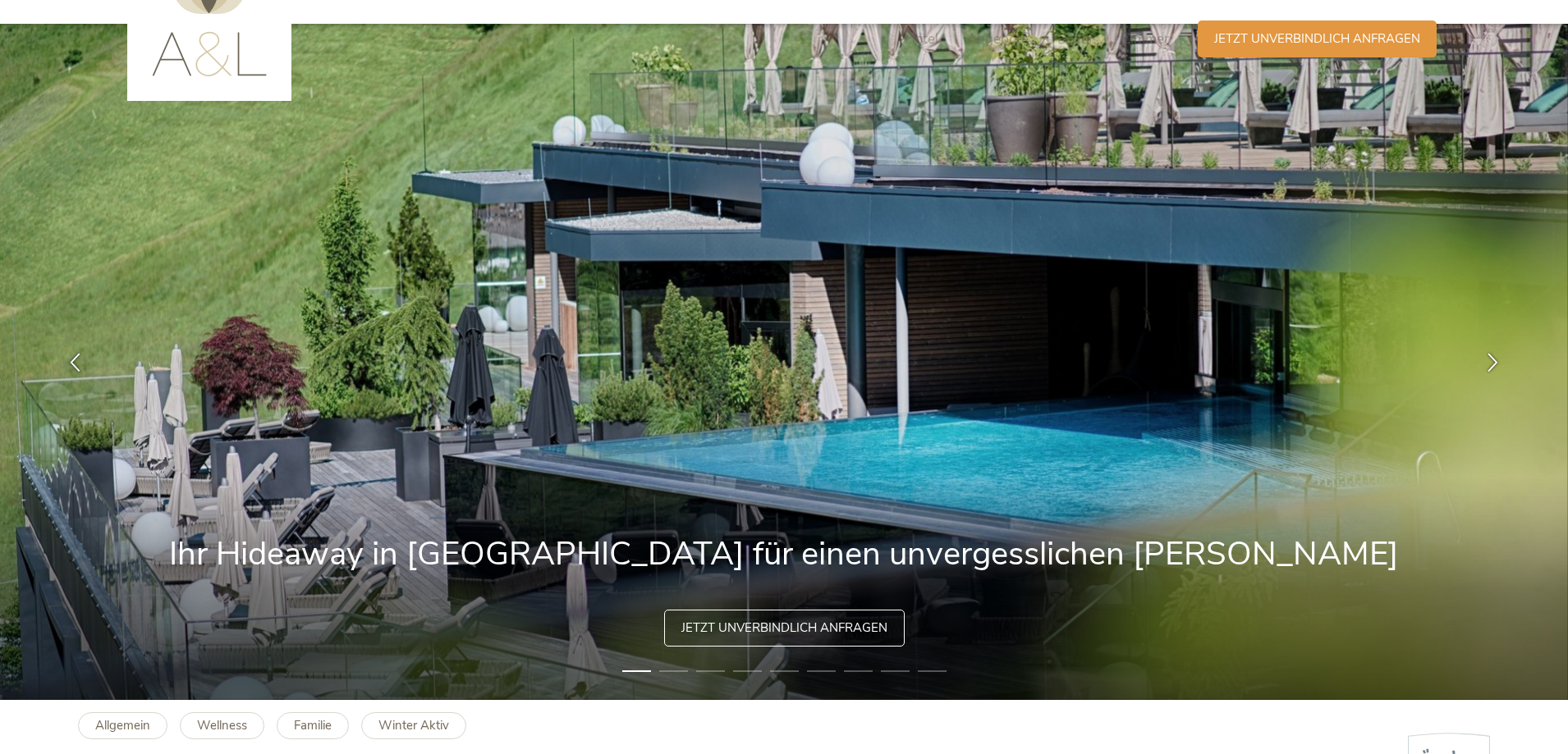
scroll to position [0, 0]
